Goal: Information Seeking & Learning: Learn about a topic

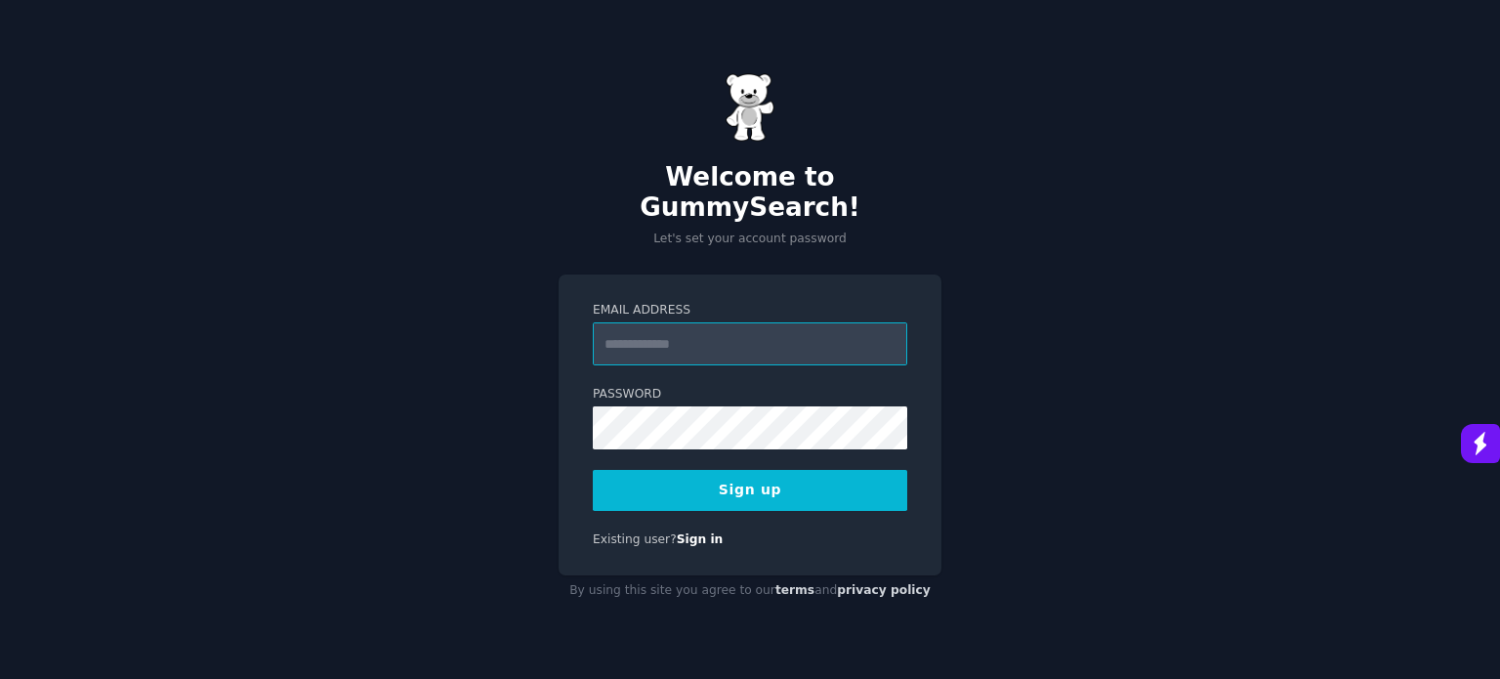
click at [705, 328] on input "Email Address" at bounding box center [750, 343] width 314 height 43
click at [633, 331] on input "Email Address" at bounding box center [750, 343] width 314 height 43
type input "**********"
click at [720, 480] on button "Sign up" at bounding box center [750, 490] width 314 height 41
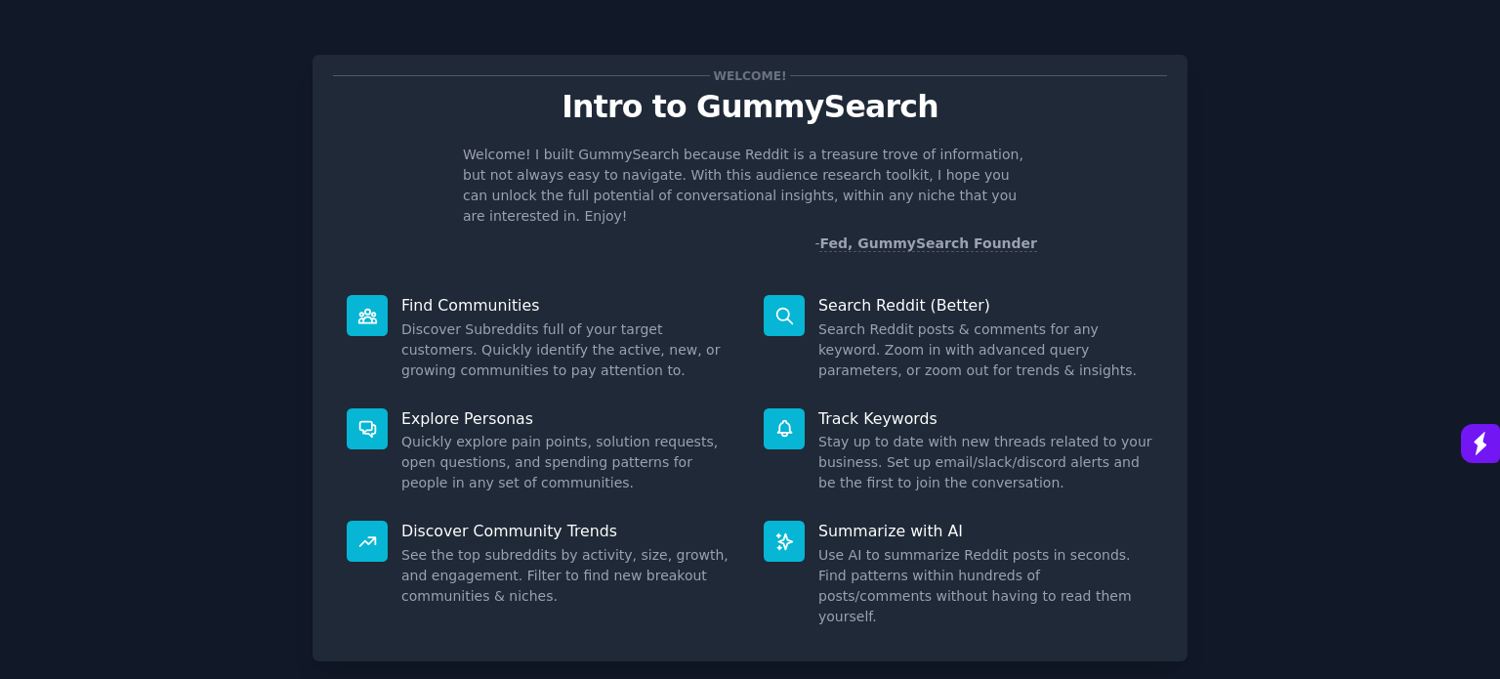
scroll to position [85, 0]
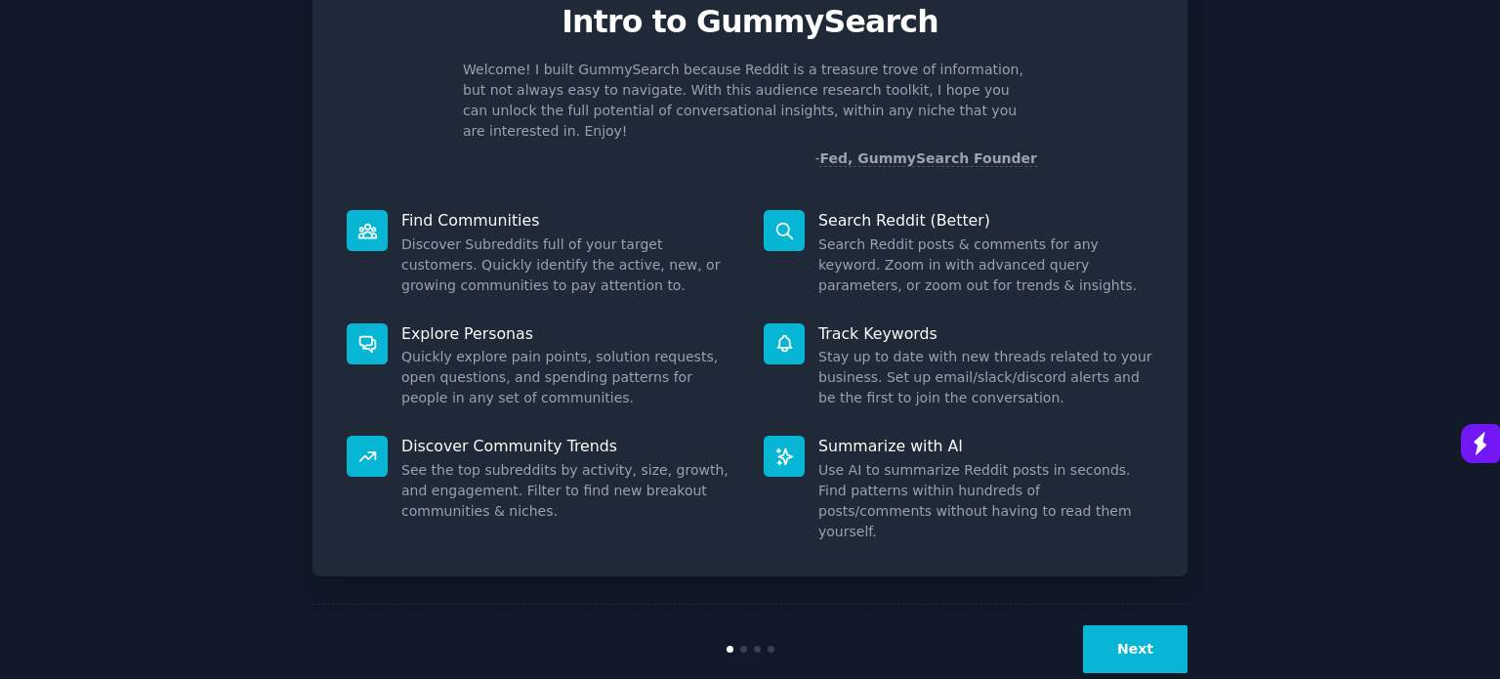
click at [1142, 625] on button "Next" at bounding box center [1135, 649] width 104 height 48
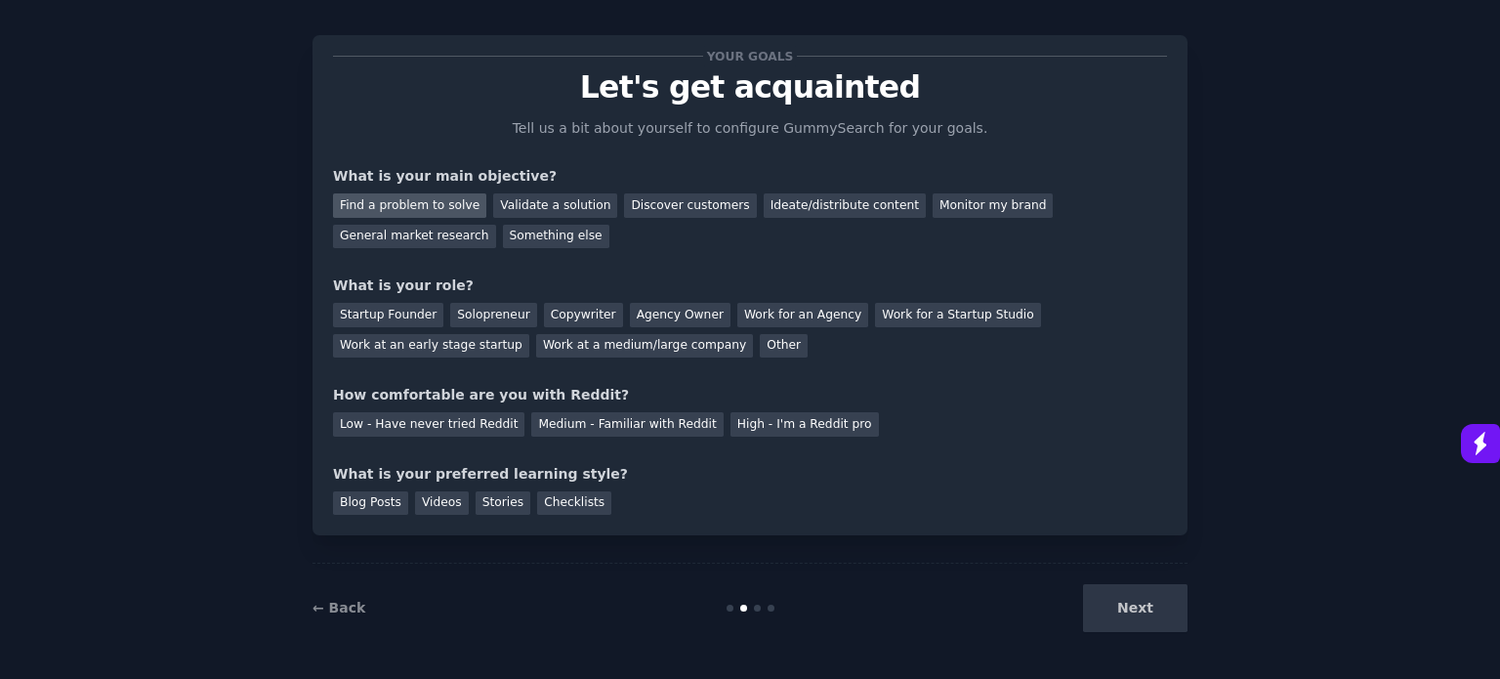
click at [434, 198] on div "Find a problem to solve" at bounding box center [409, 205] width 153 height 24
click at [676, 205] on div "Discover customers" at bounding box center [690, 205] width 132 height 24
click at [400, 198] on div "Find a problem to solve" at bounding box center [409, 205] width 153 height 24
click at [536, 351] on div "Work at a medium/large company" at bounding box center [644, 346] width 217 height 24
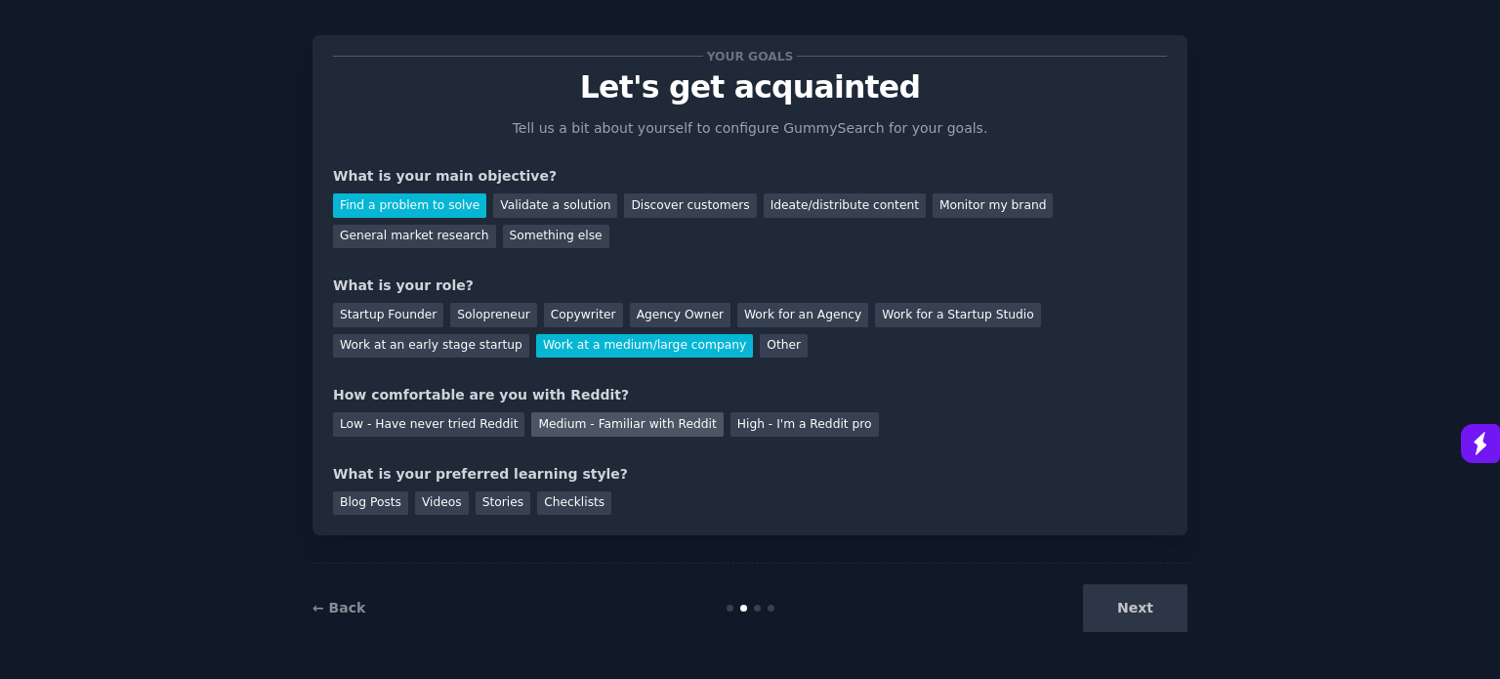
click at [580, 429] on div "Medium - Familiar with Reddit" at bounding box center [626, 424] width 191 height 24
click at [433, 501] on div "Videos" at bounding box center [442, 503] width 54 height 24
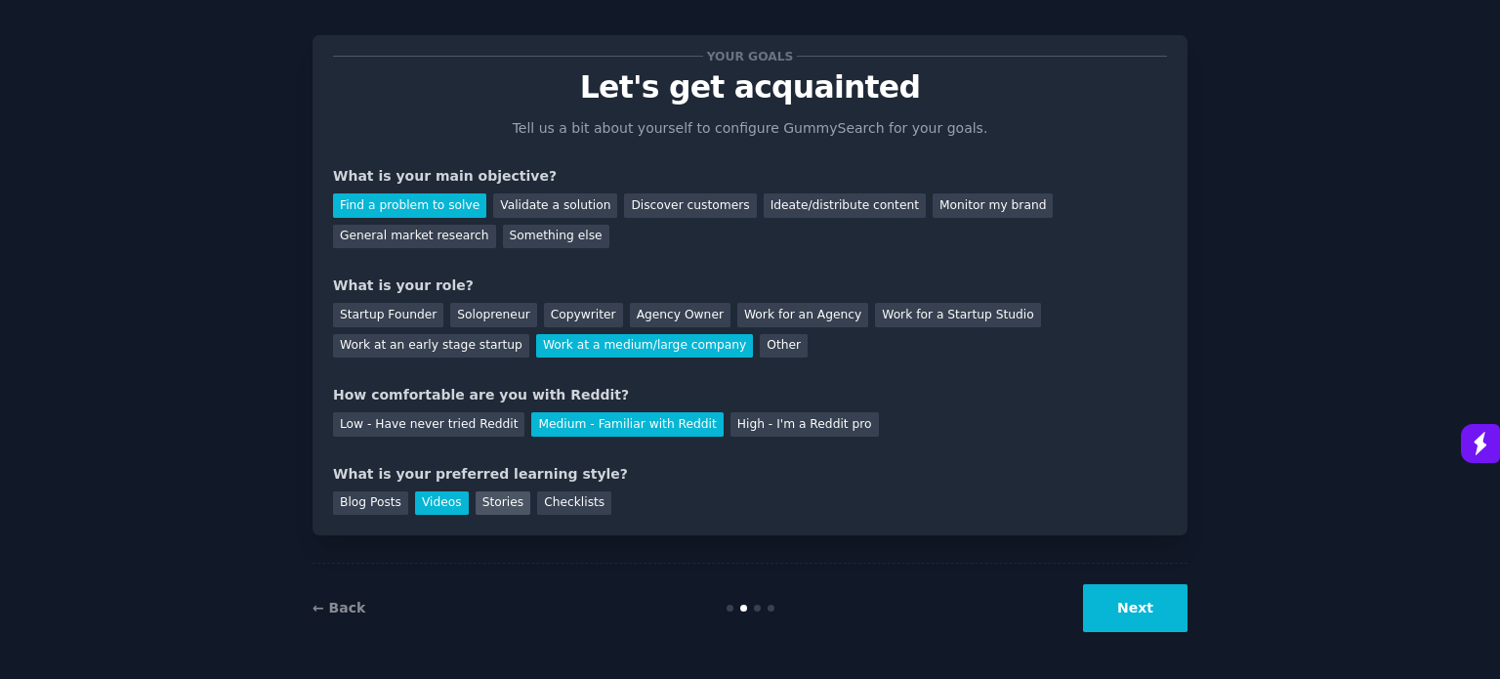
click at [490, 503] on div "Stories" at bounding box center [503, 503] width 55 height 24
click at [1124, 597] on button "Next" at bounding box center [1135, 608] width 104 height 48
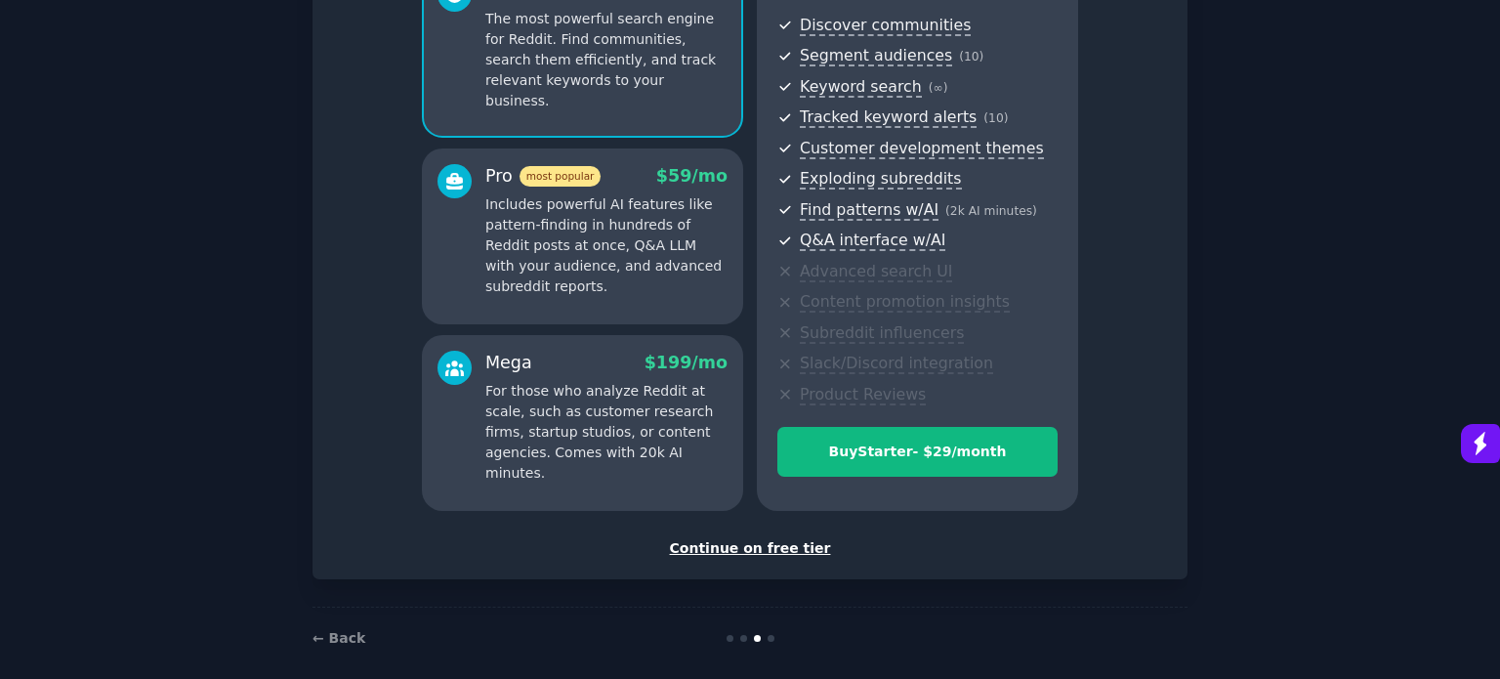
scroll to position [215, 0]
click at [762, 546] on div "Continue on free tier" at bounding box center [750, 546] width 834 height 21
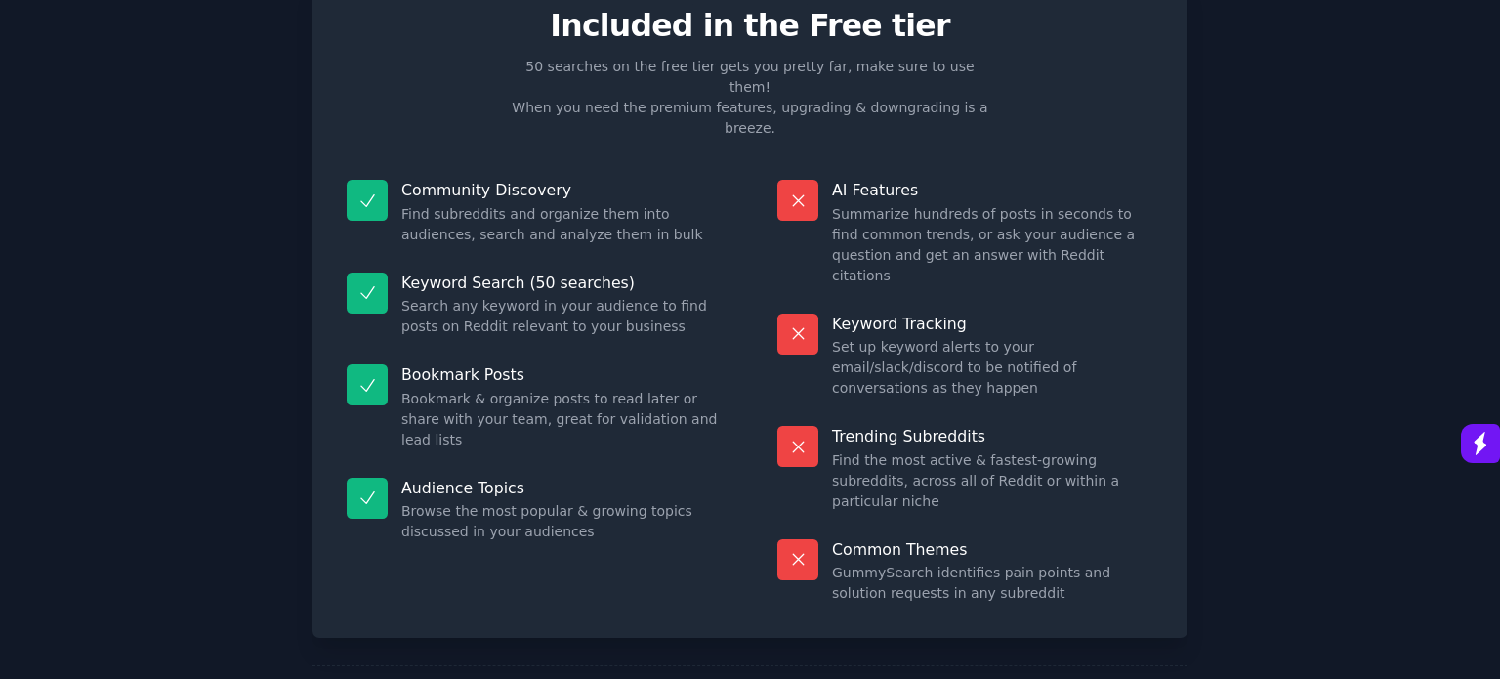
click at [1195, 622] on div "Free plan info Included in the Free tier 50 searches on the free tier gets you …" at bounding box center [749, 350] width 1445 height 809
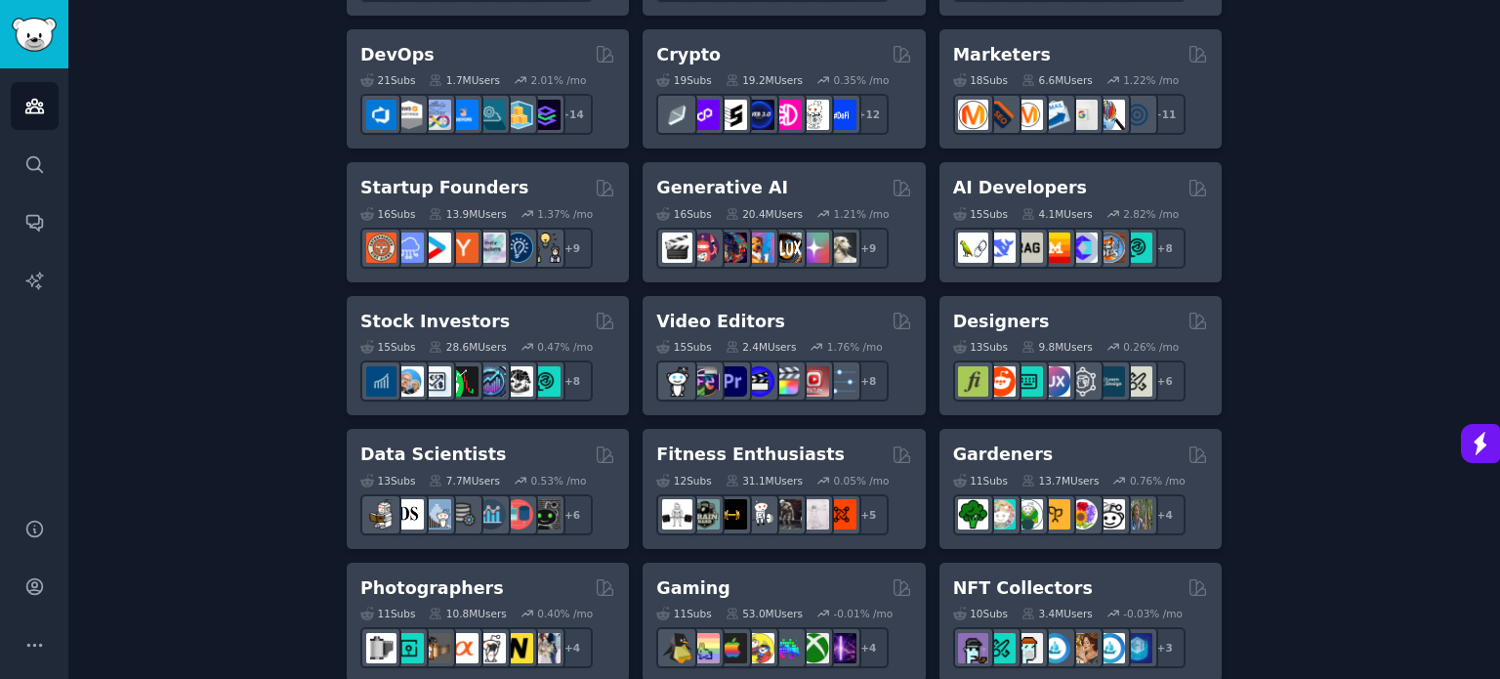
scroll to position [488, 0]
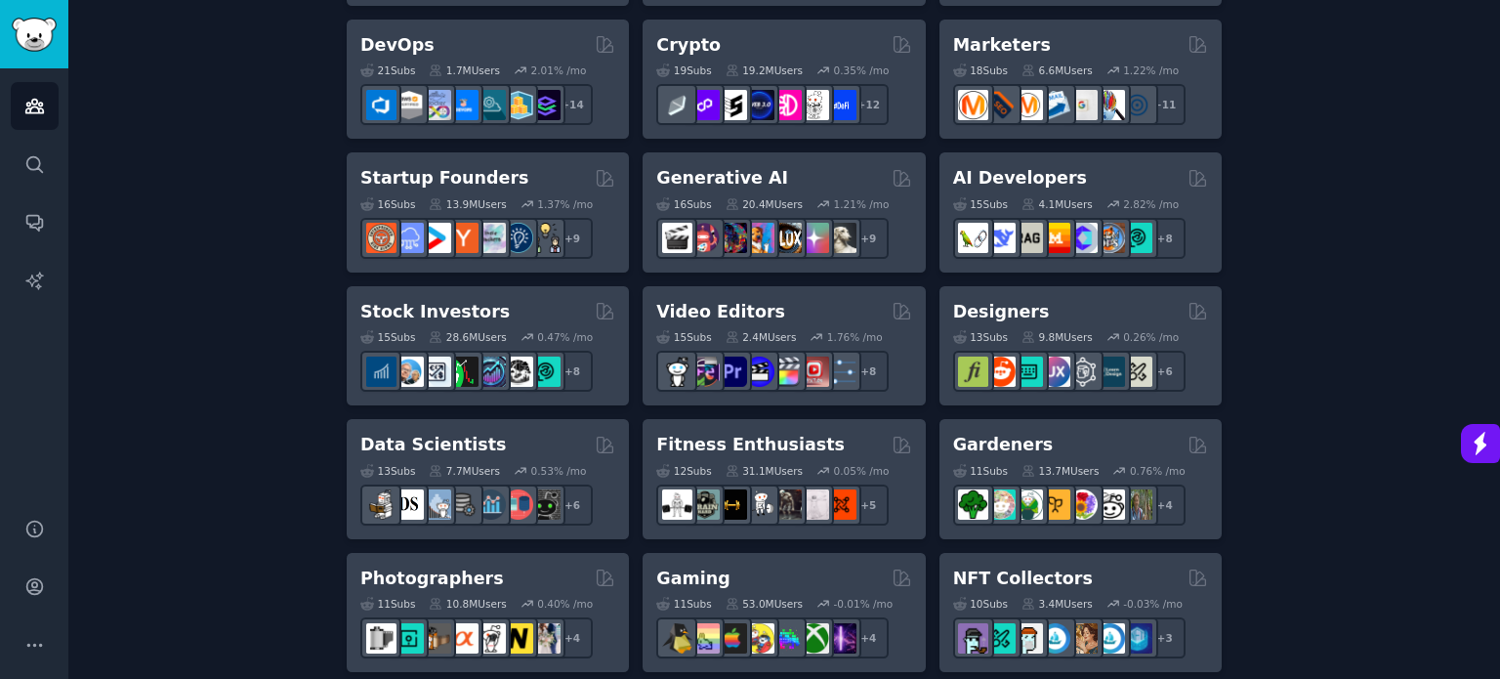
click at [980, 308] on h2 "Designers" at bounding box center [1001, 312] width 97 height 24
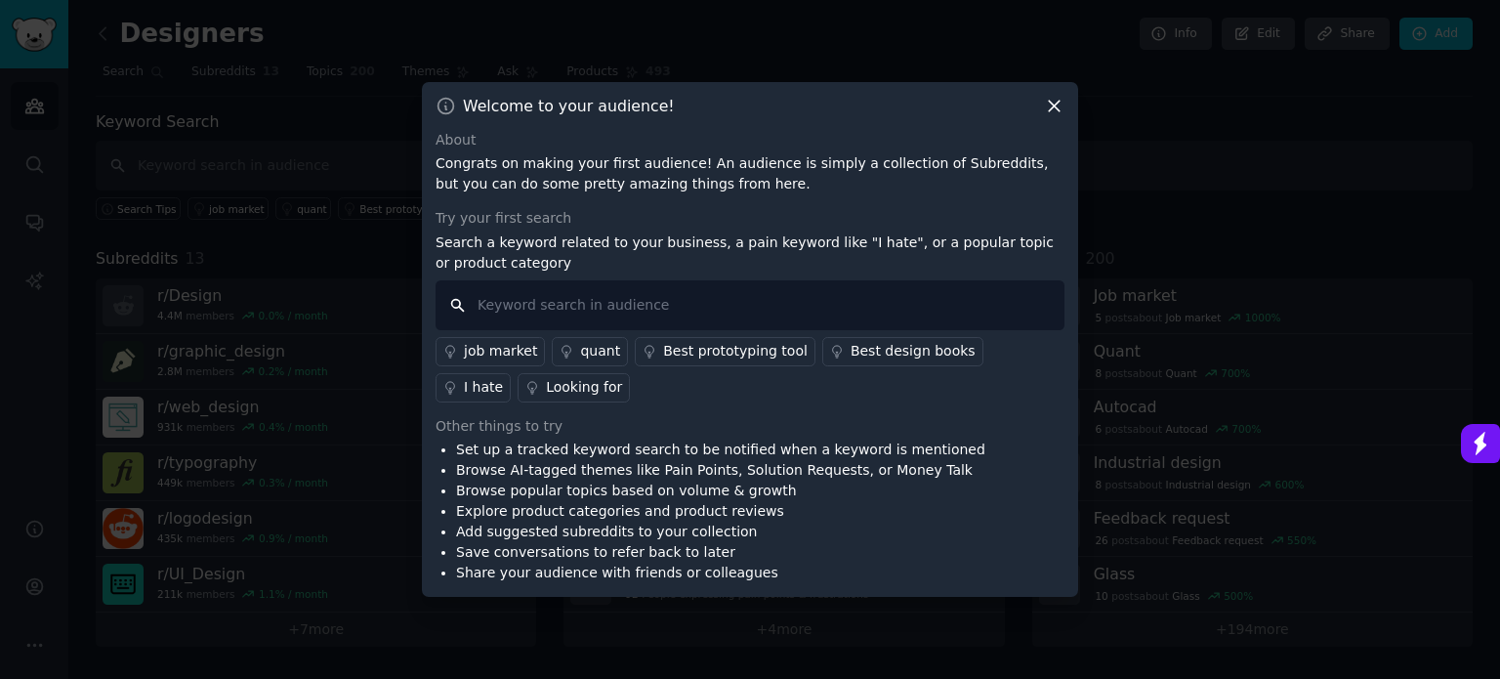
click at [538, 310] on input "text" at bounding box center [750, 305] width 629 height 50
type input "i strugle to understand how AI works"
drag, startPoint x: 514, startPoint y: 304, endPoint x: 497, endPoint y: 308, distance: 17.1
click at [497, 308] on input "i strugle to understand how AI works" at bounding box center [750, 305] width 629 height 50
click at [505, 308] on input "i strugle to understand how AI works" at bounding box center [750, 305] width 629 height 50
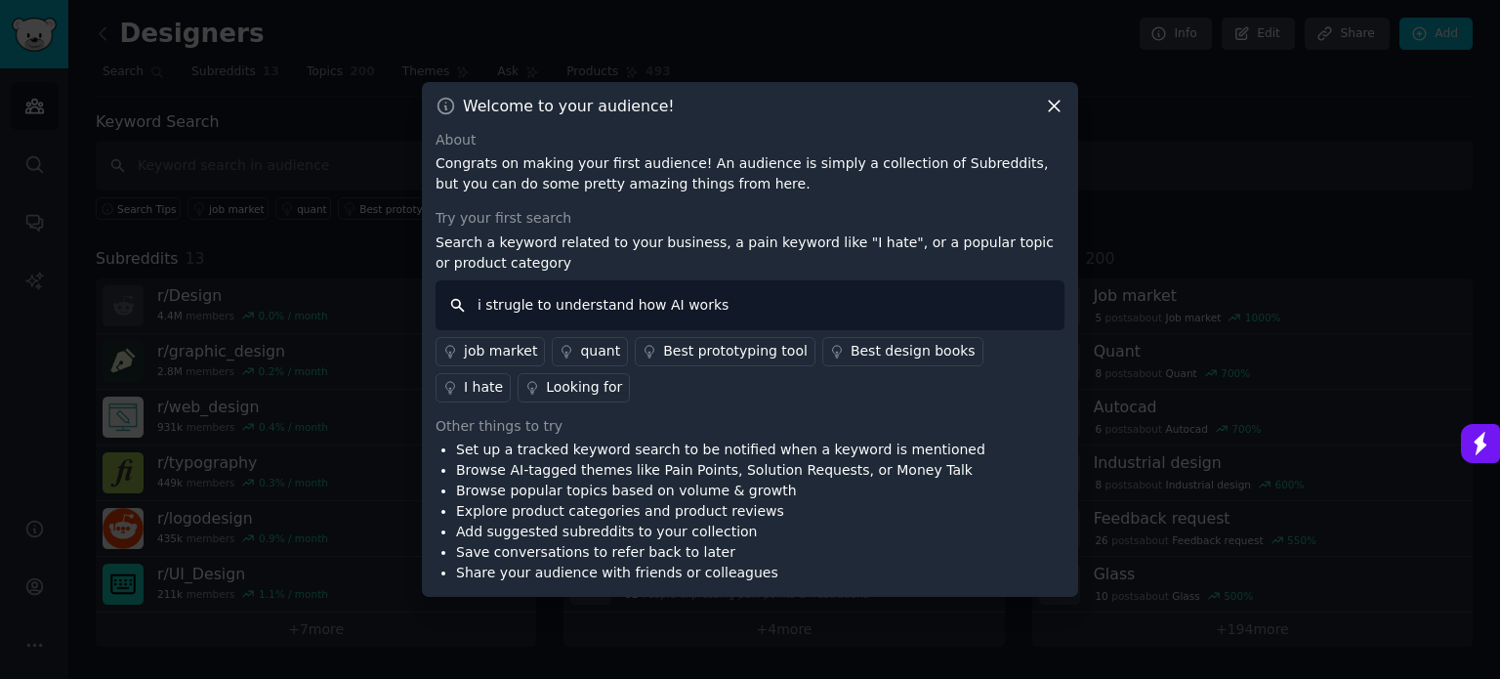
click at [806, 312] on input "i strugle to understand how AI works" at bounding box center [750, 305] width 629 height 50
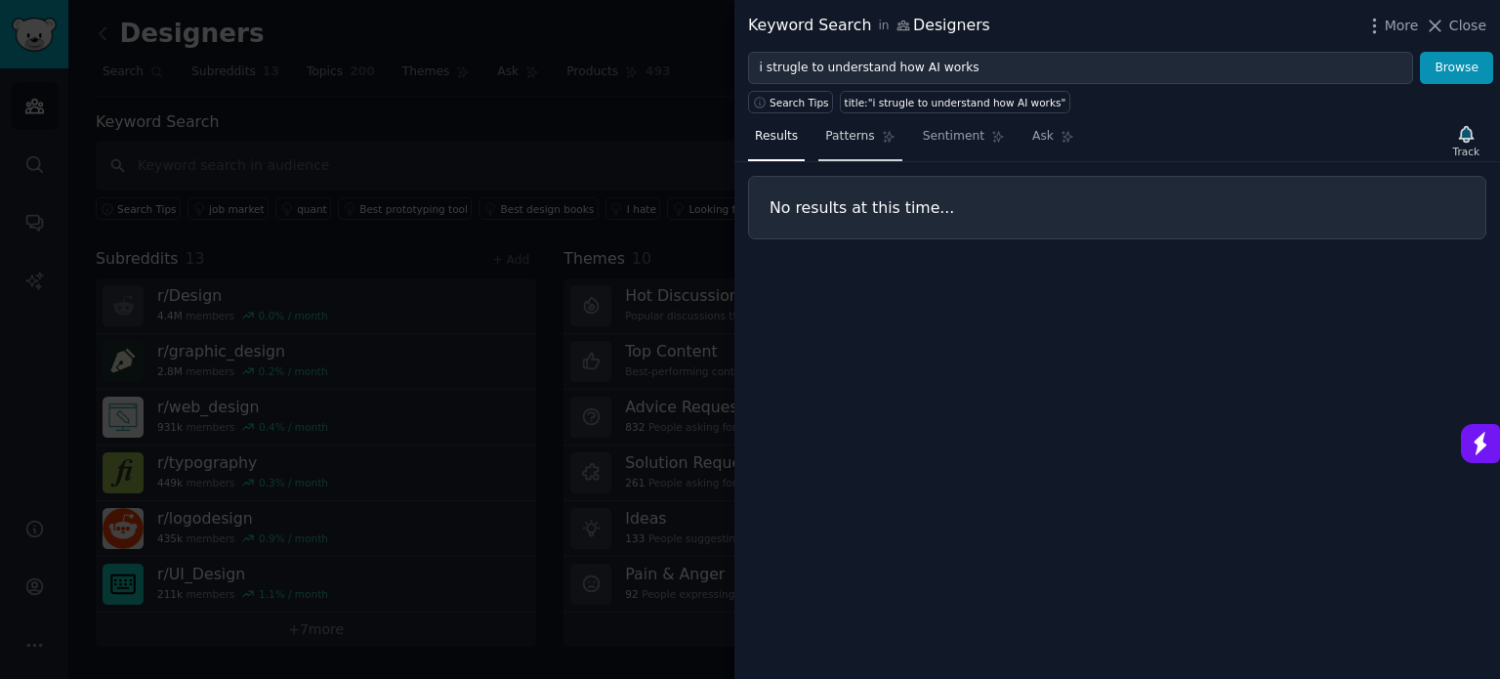
click at [840, 136] on span "Patterns" at bounding box center [849, 137] width 49 height 18
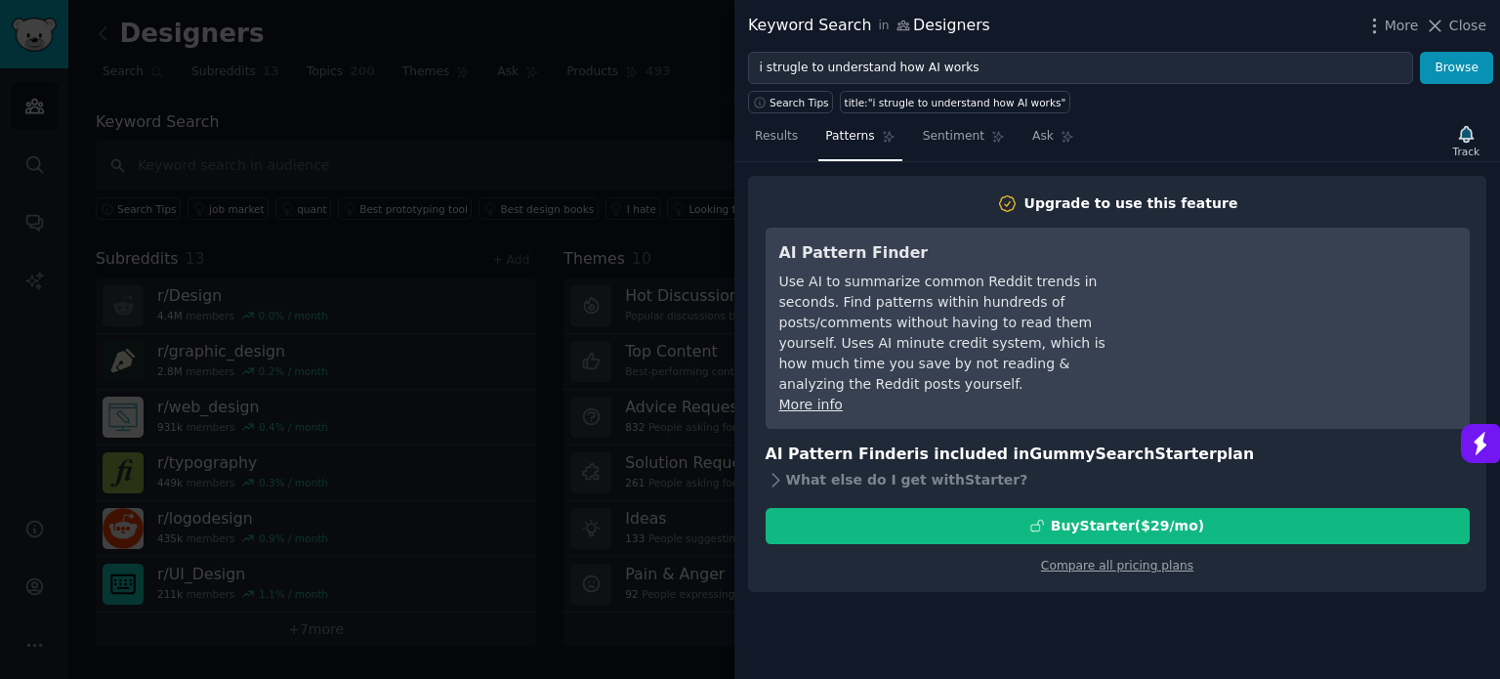
click at [531, 169] on div at bounding box center [750, 339] width 1500 height 679
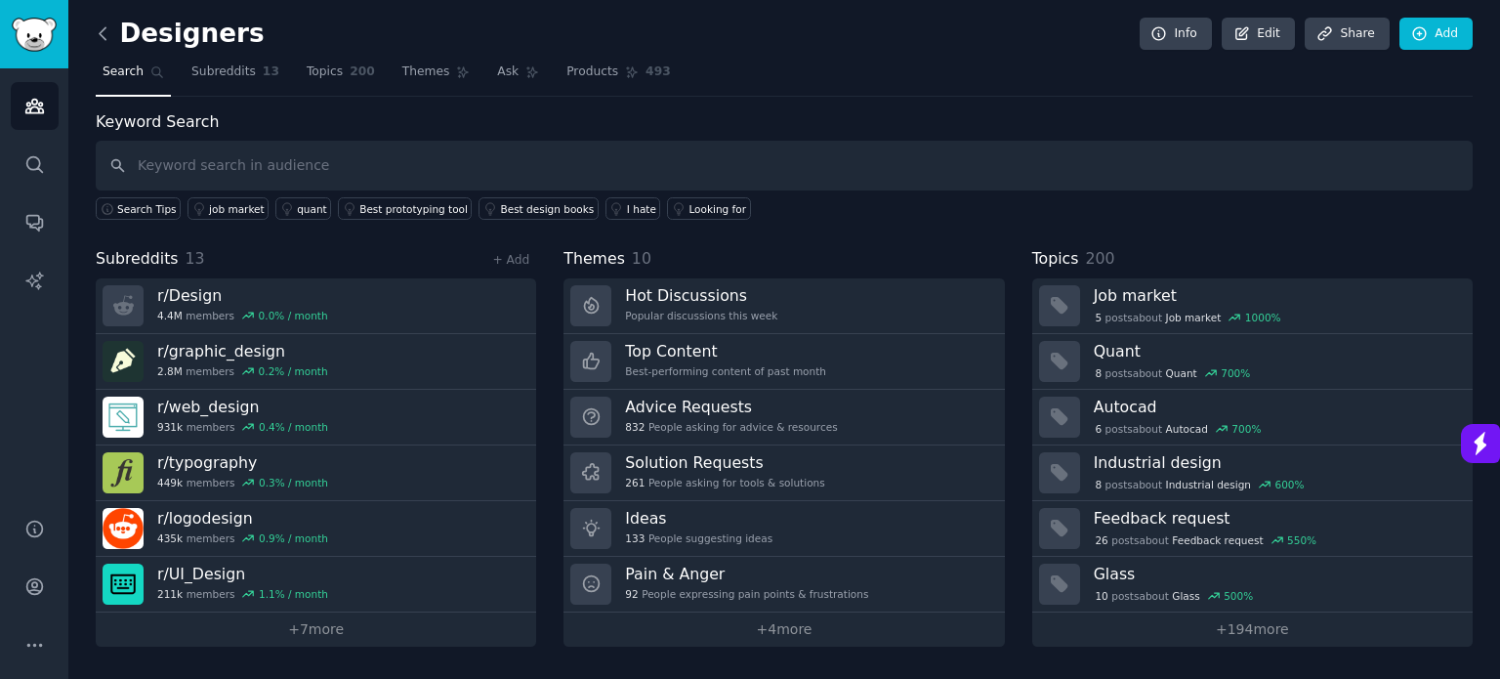
click at [107, 30] on icon at bounding box center [103, 33] width 21 height 21
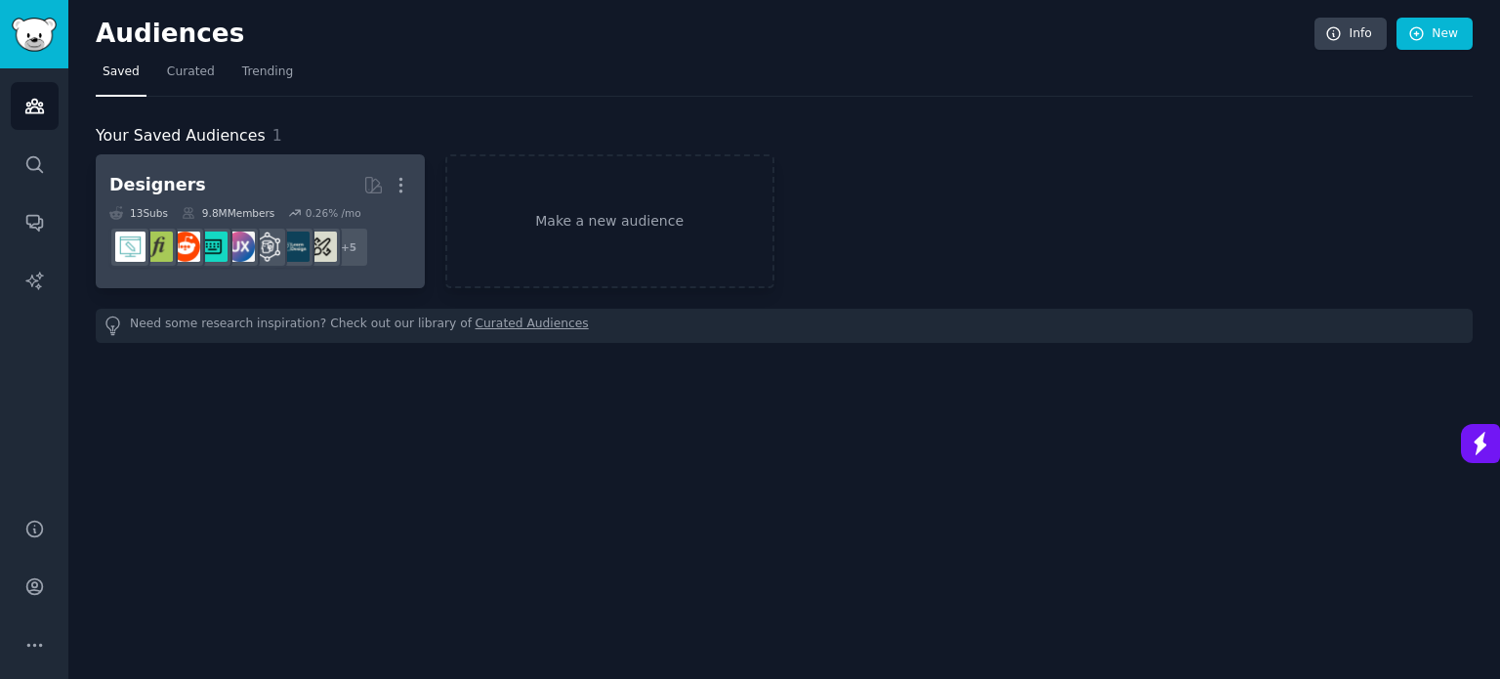
click at [240, 180] on h2 "Designers More" at bounding box center [260, 185] width 302 height 34
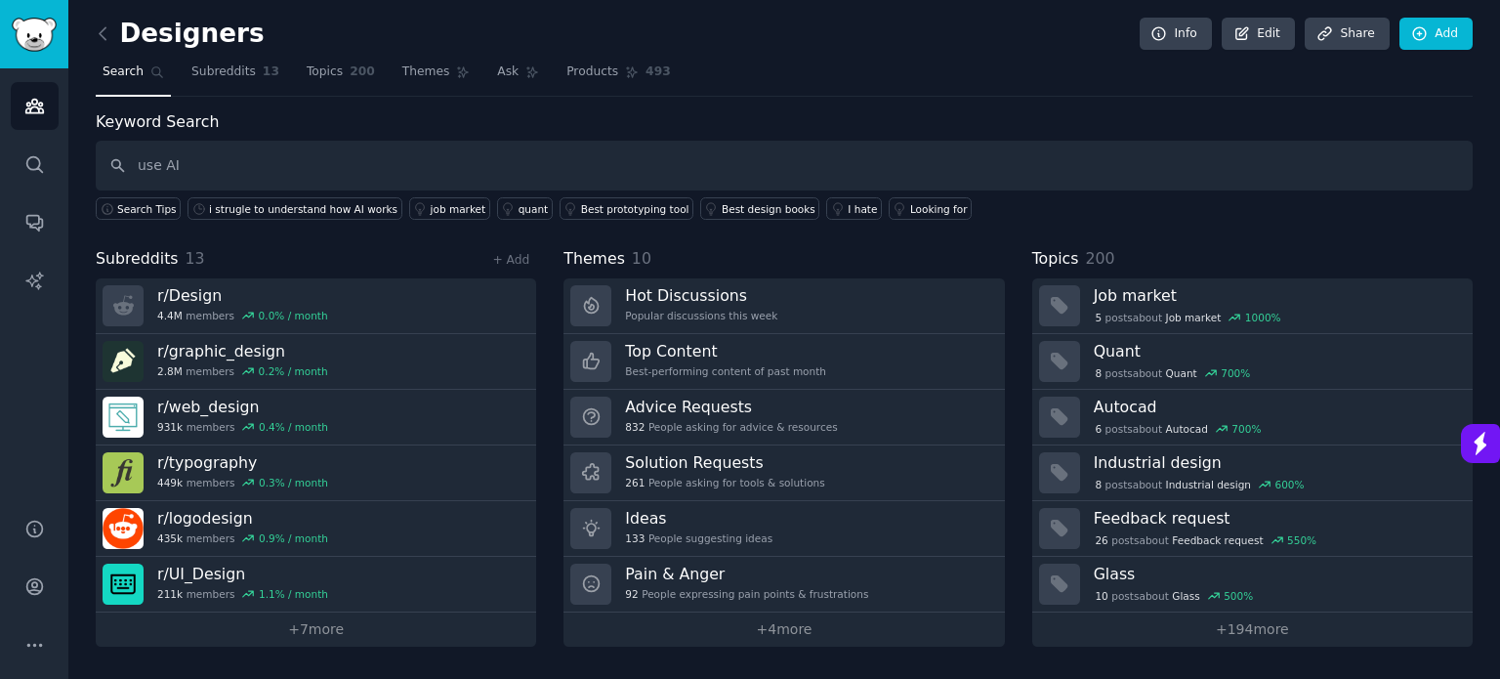
type input "use AI"
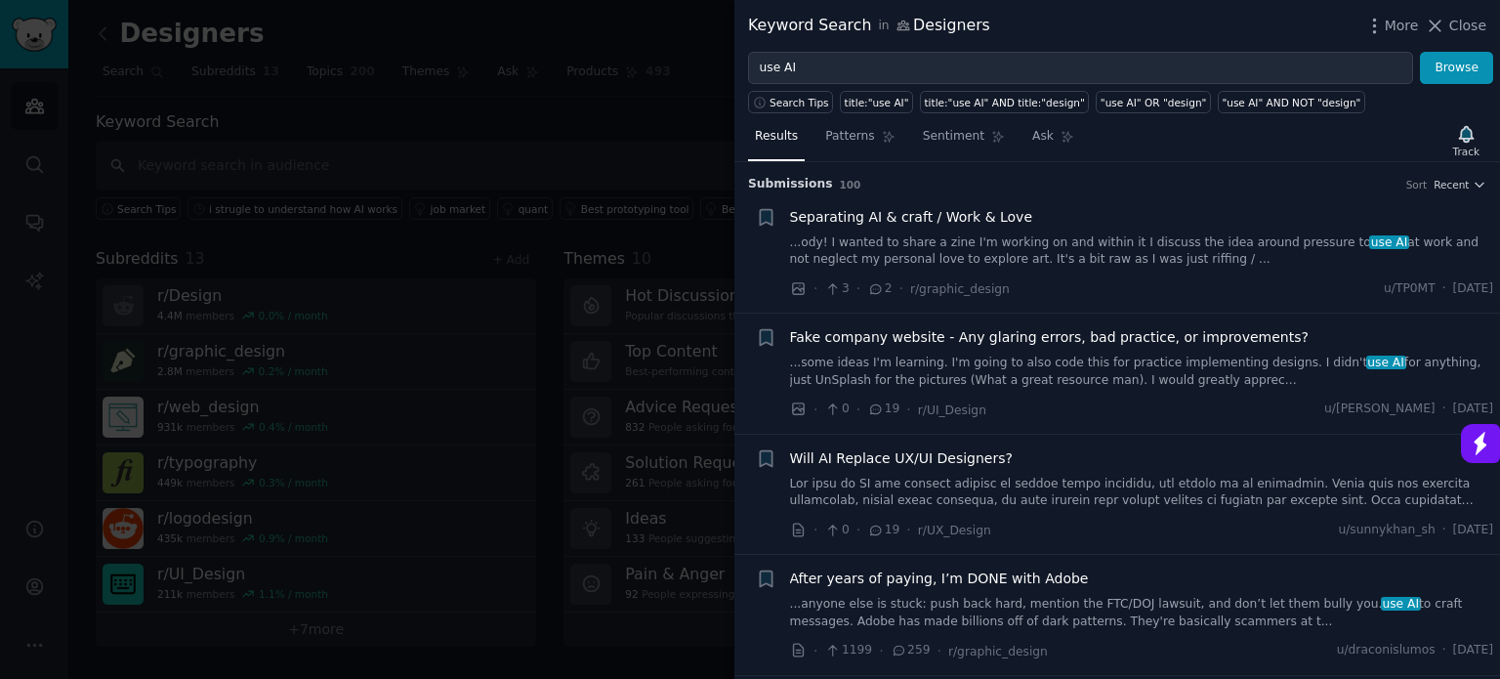
scroll to position [293, 0]
